Goal: Transaction & Acquisition: Purchase product/service

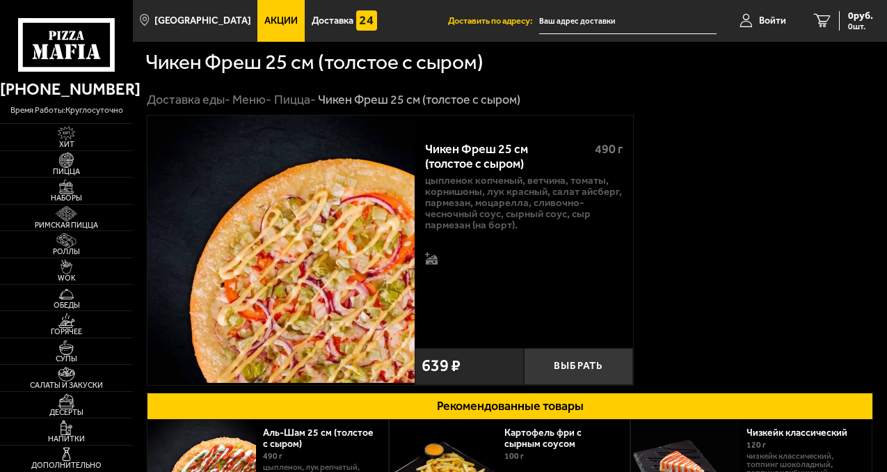
type input "[STREET_ADDRESS]"
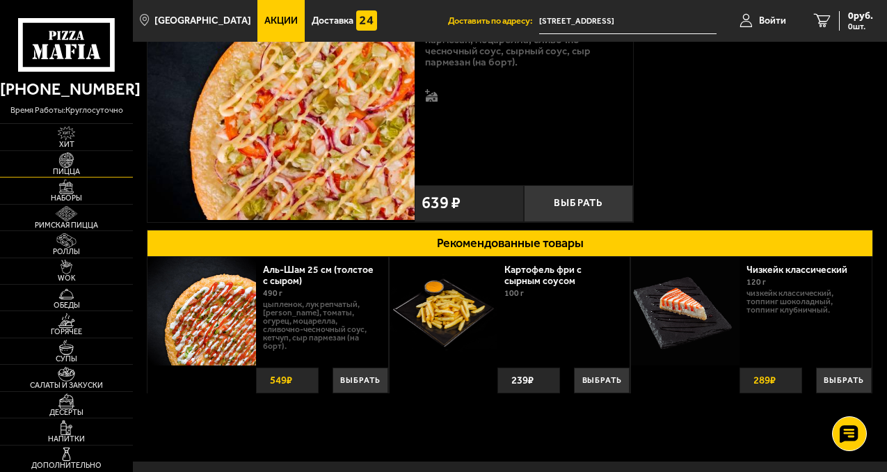
scroll to position [174, 0]
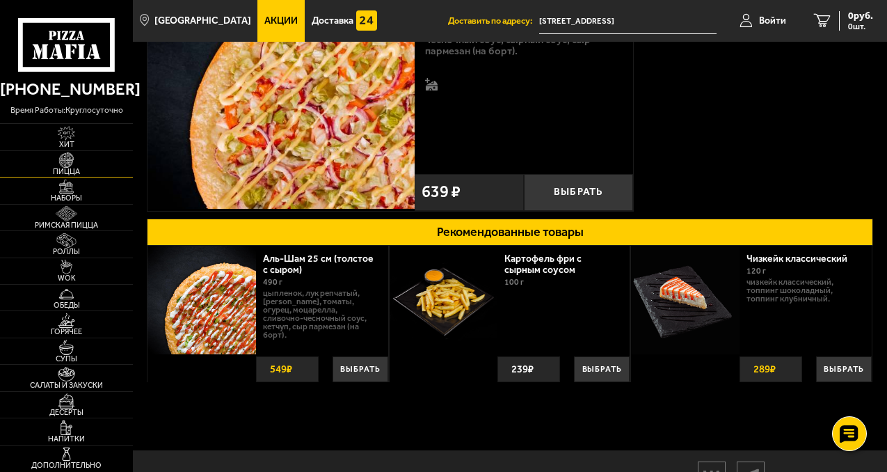
click at [61, 168] on span "Пицца" at bounding box center [66, 172] width 133 height 8
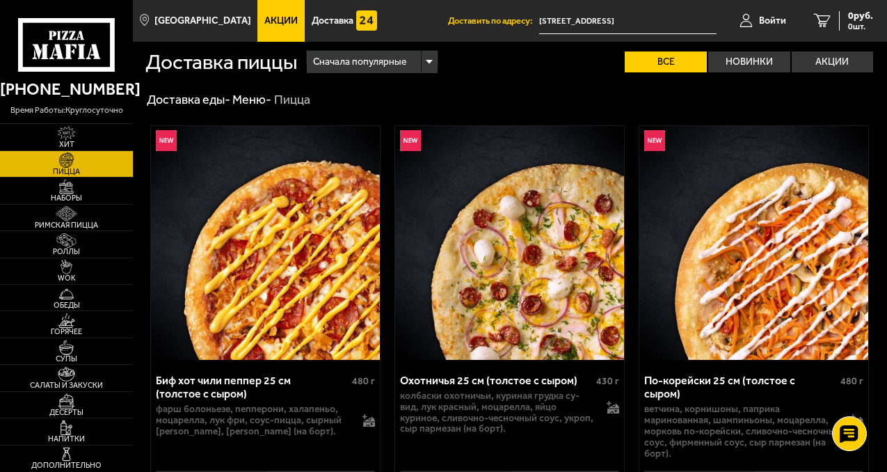
click at [264, 19] on span "Акции" at bounding box center [280, 21] width 33 height 10
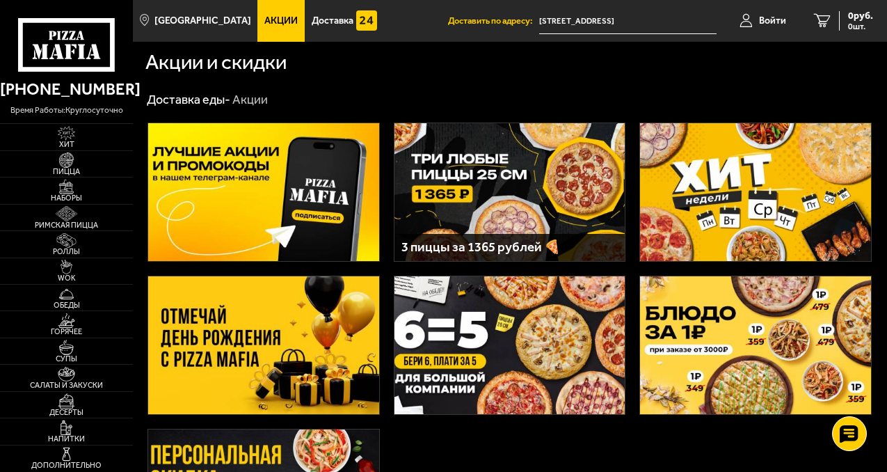
click at [450, 170] on img at bounding box center [509, 192] width 231 height 138
